Goal: Information Seeking & Learning: Learn about a topic

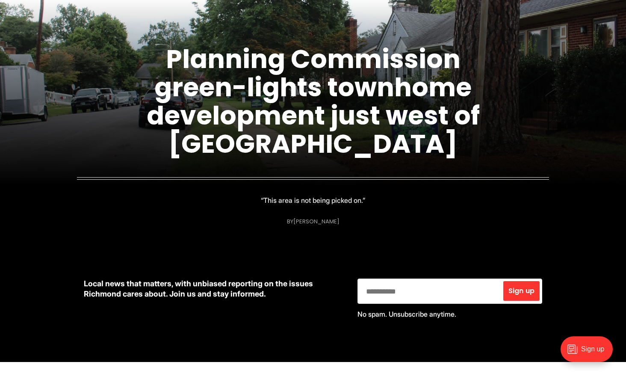
scroll to position [133, 0]
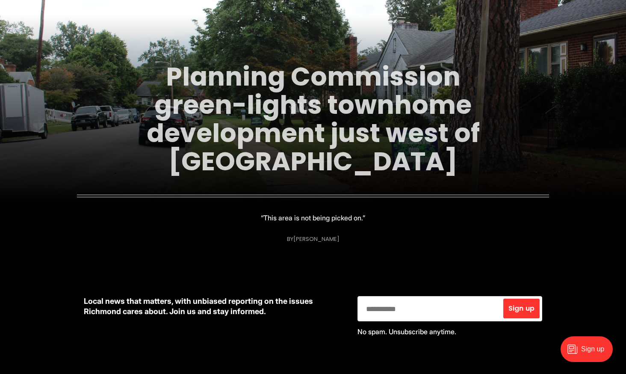
click at [265, 106] on link "Planning Commission green-lights townhome development just west of [GEOGRAPHIC_…" at bounding box center [313, 119] width 333 height 121
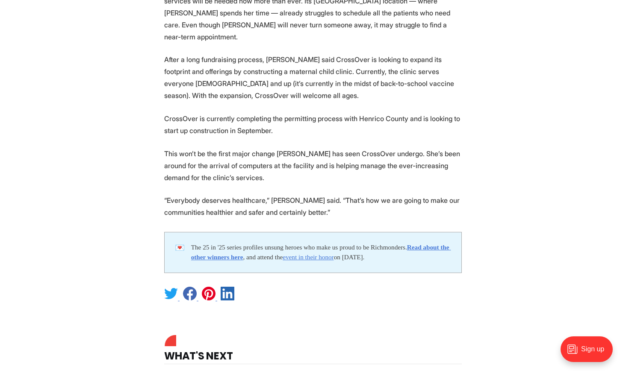
scroll to position [1823, 0]
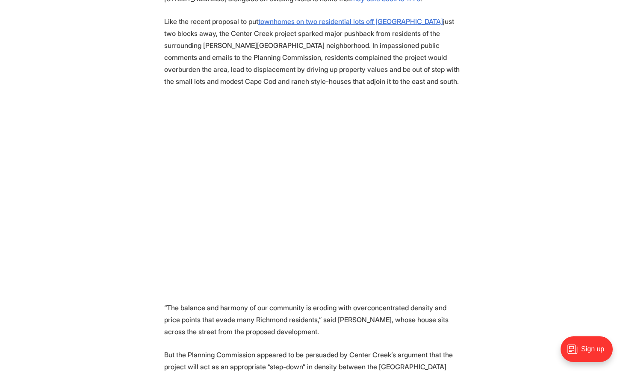
scroll to position [514, 0]
